Goal: Find specific page/section

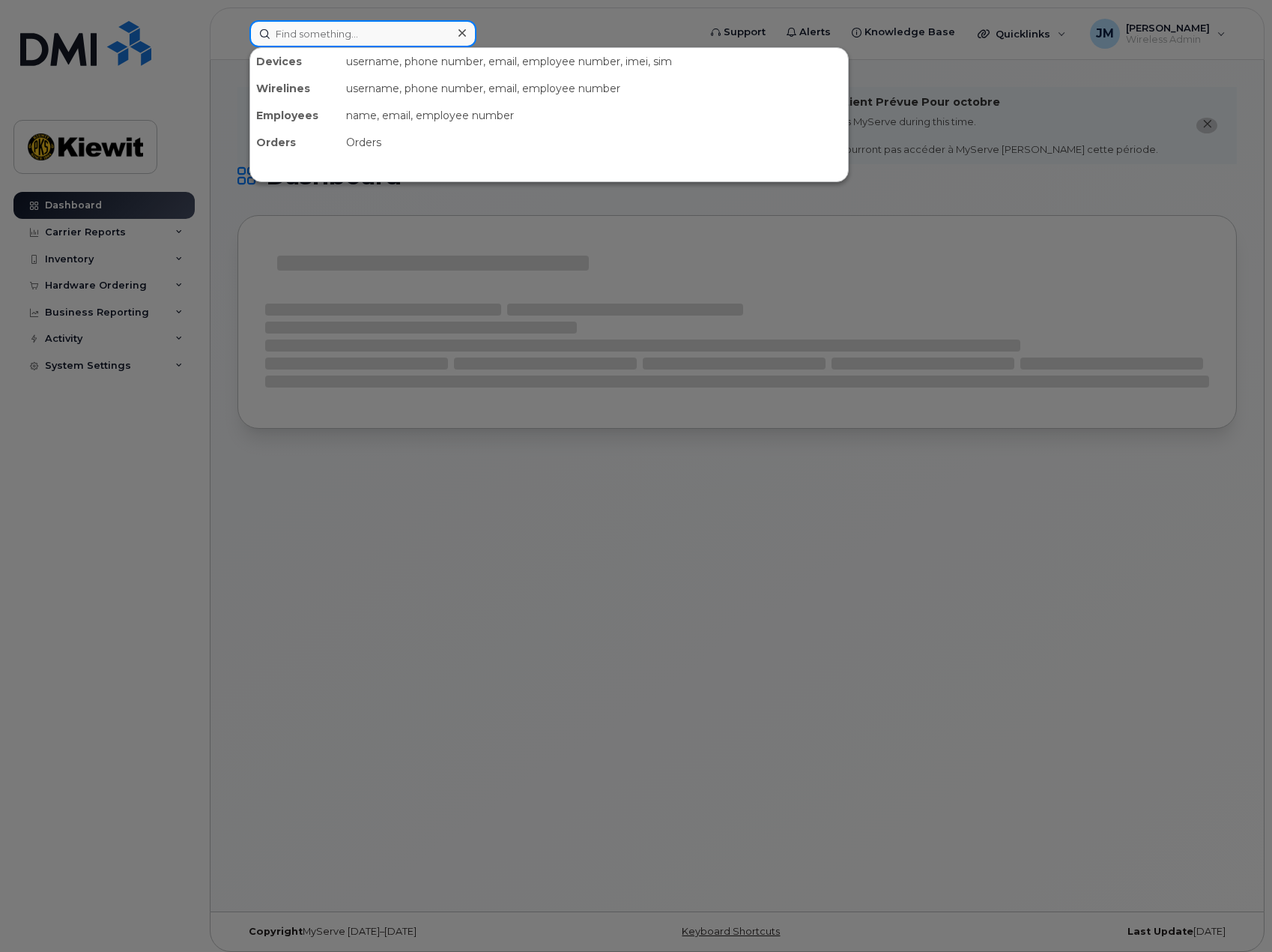
click at [322, 43] on input at bounding box center [362, 33] width 227 height 27
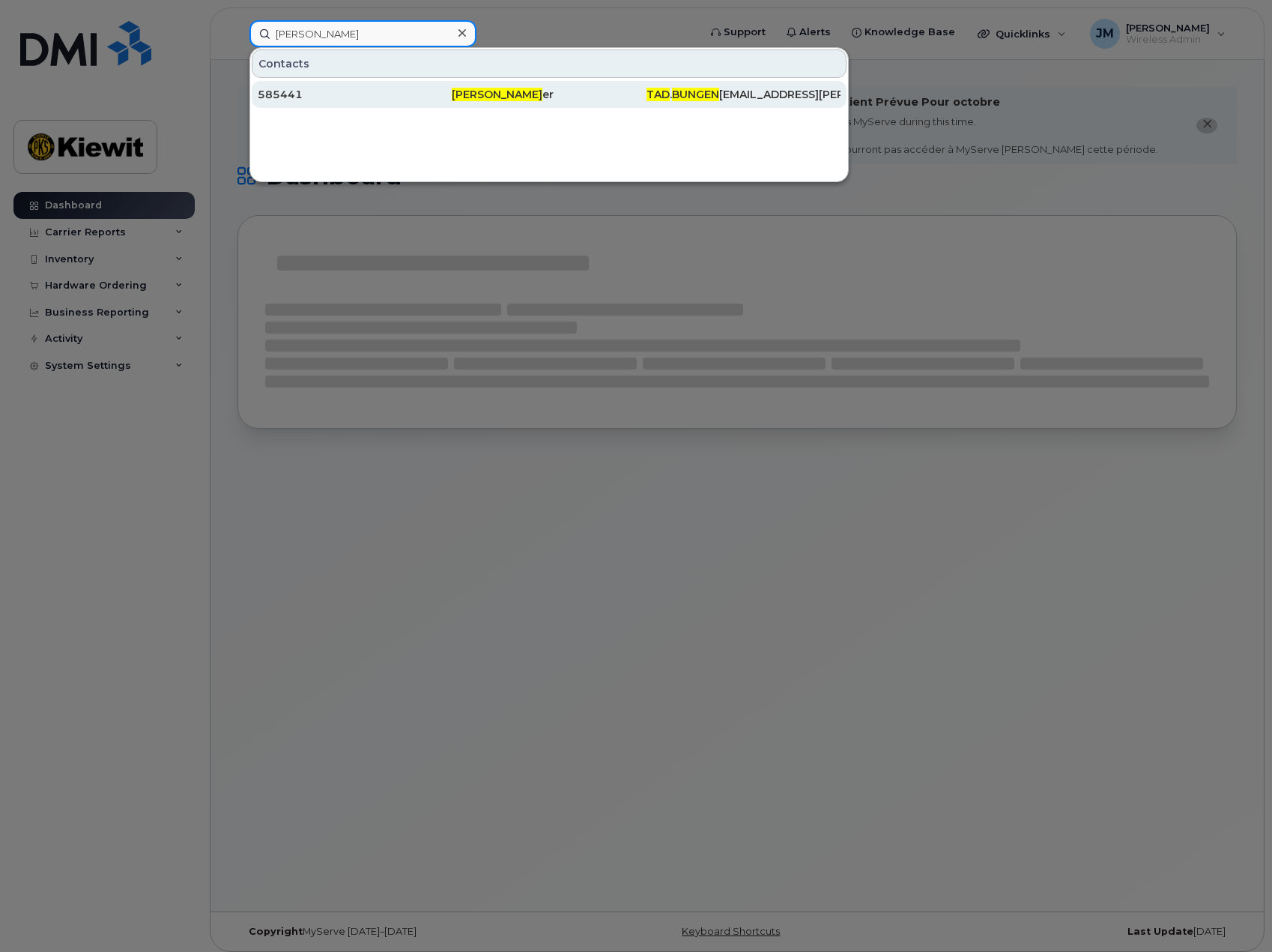
type input "[PERSON_NAME]"
click at [472, 98] on span "[PERSON_NAME]" at bounding box center [497, 95] width 91 height 14
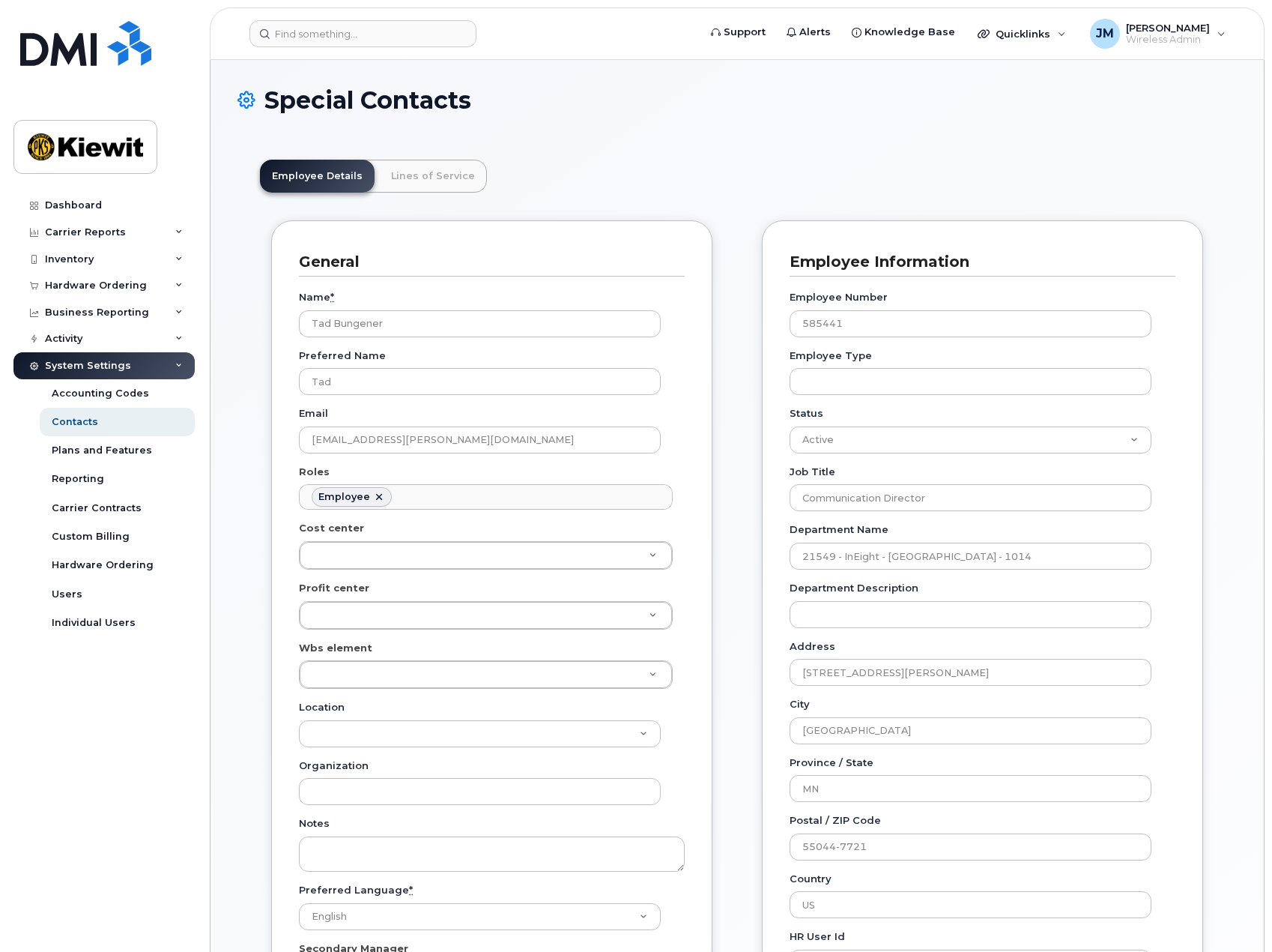
scroll to position [44, 0]
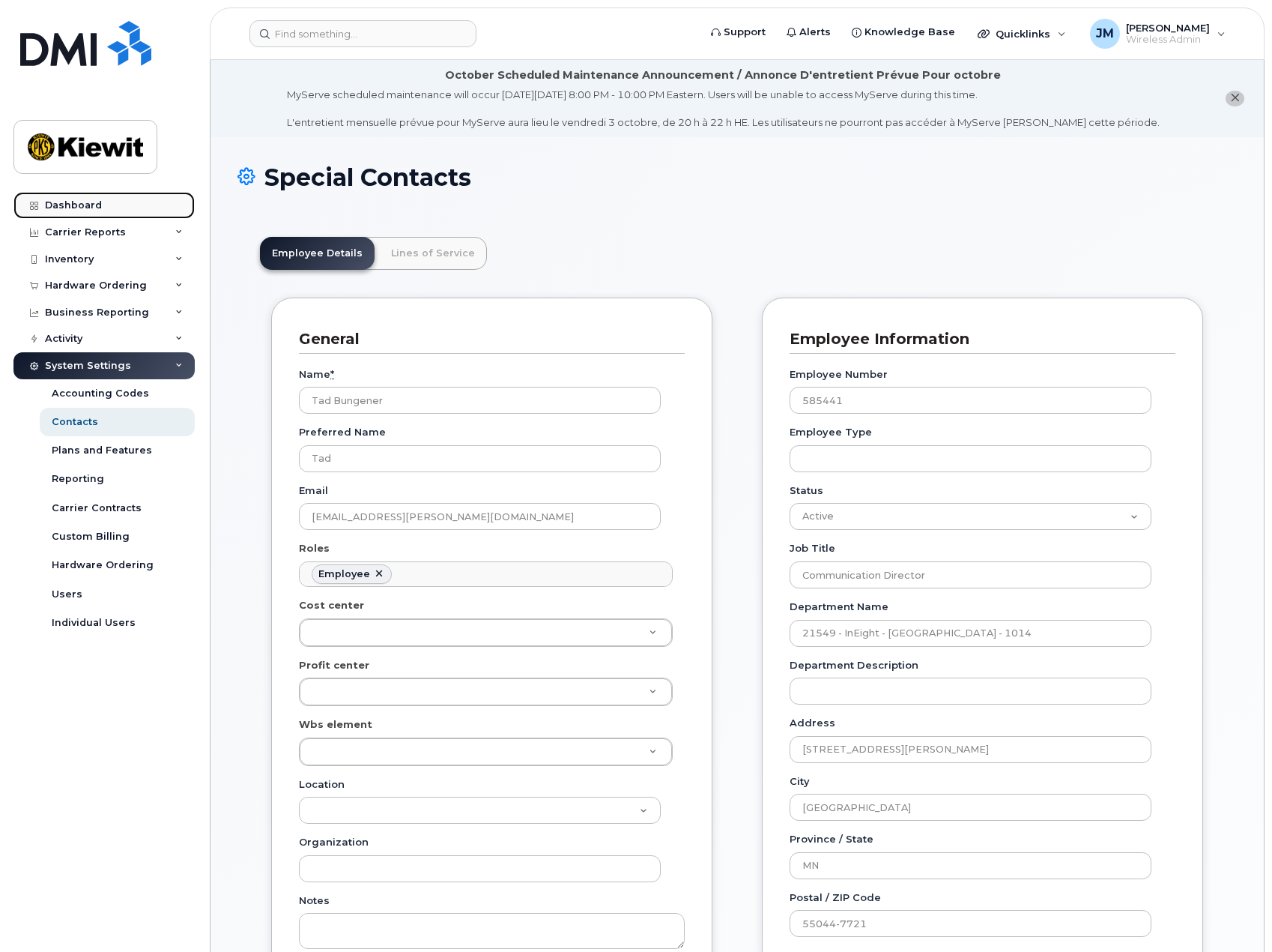
click at [96, 201] on div "Dashboard" at bounding box center [73, 205] width 57 height 12
